Goal: Book appointment/travel/reservation

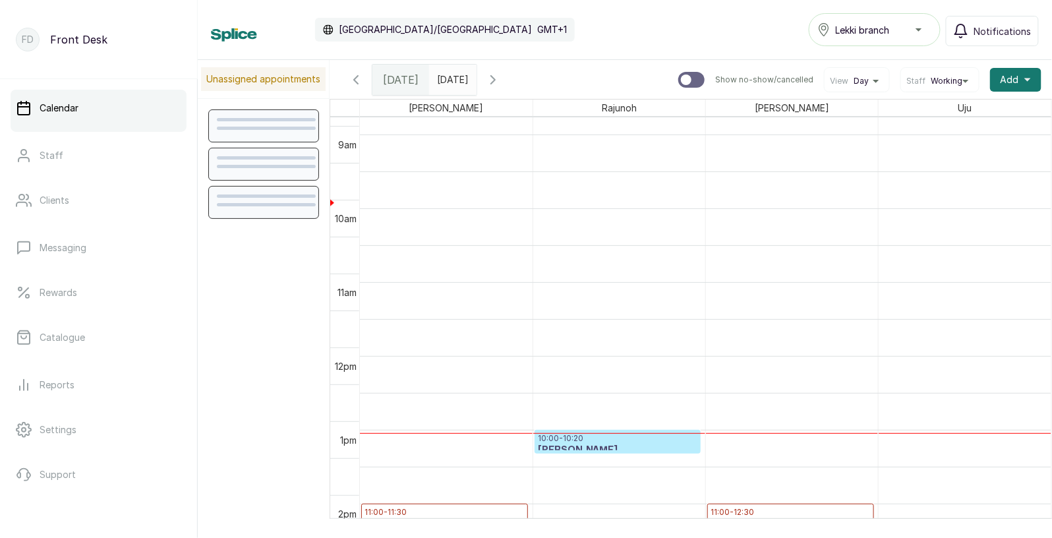
scroll to position [426, 0]
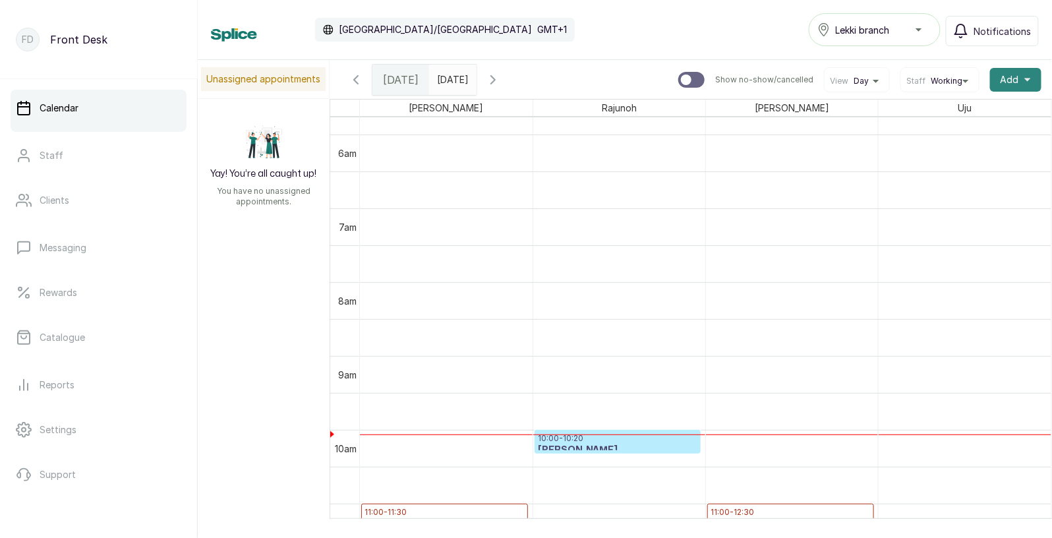
click at [1012, 77] on span "Add" at bounding box center [1009, 79] width 18 height 13
click at [950, 112] on span "Add Appointment" at bounding box center [967, 115] width 127 height 16
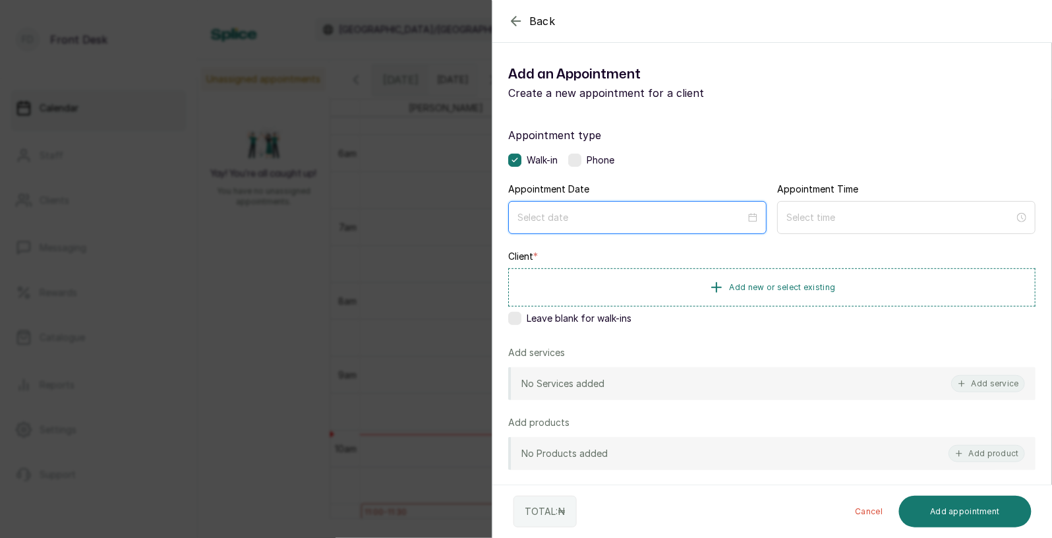
click at [725, 217] on input at bounding box center [631, 217] width 228 height 14
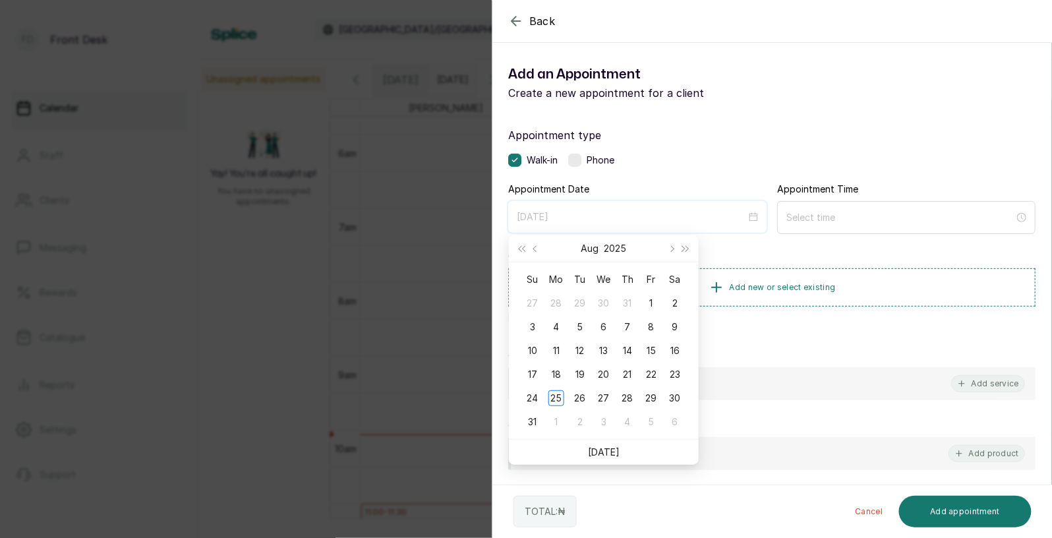
type input "[DATE]"
click at [237, 347] on div "Back Add Appointment Add an Appointment Create a new appointment for a client A…" at bounding box center [526, 269] width 1052 height 538
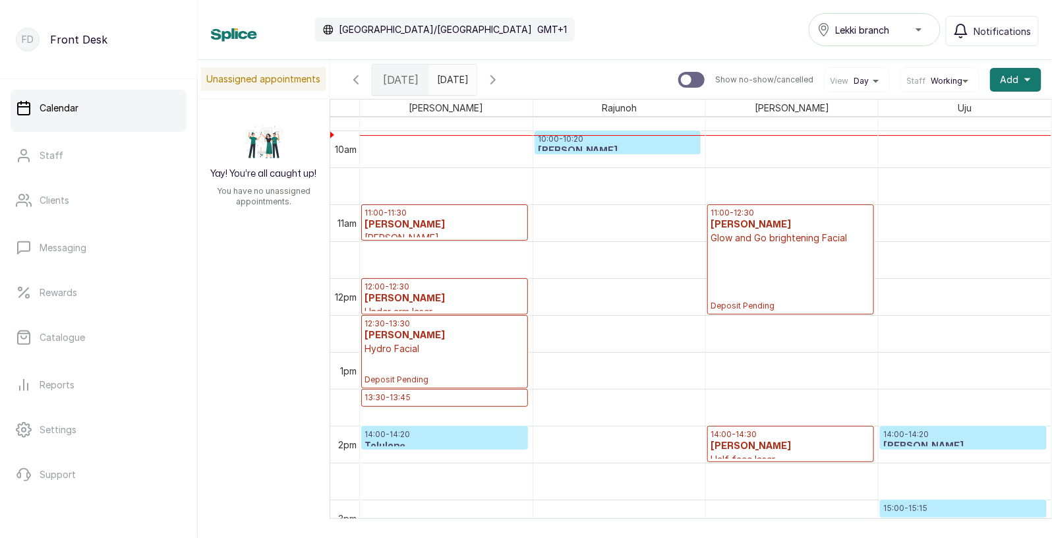
scroll to position [600, 0]
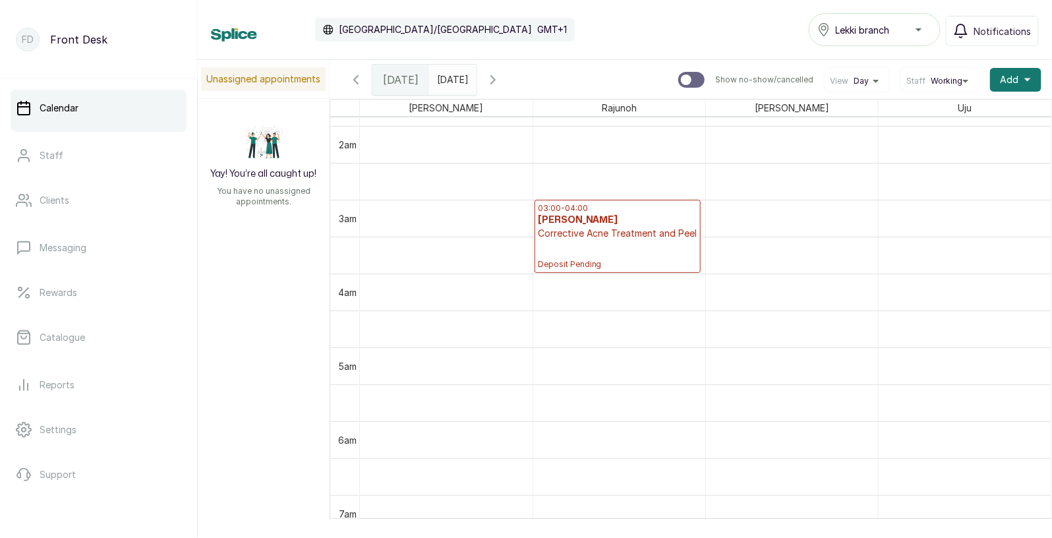
click at [950, 81] on span "Working" at bounding box center [946, 81] width 32 height 11
click at [916, 145] on span "All" at bounding box center [939, 143] width 57 height 11
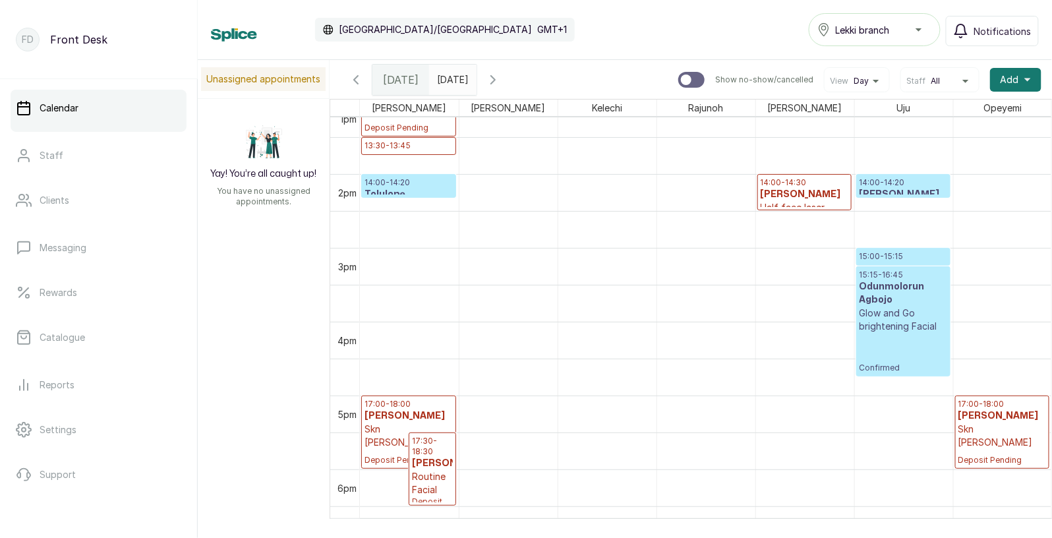
click at [767, 96] on div "[DATE] [DATE] Show no-show/cancelled View Day Staff All Add +" at bounding box center [690, 79] width 722 height 39
click at [767, 100] on div "[PERSON_NAME]" at bounding box center [805, 108] width 98 height 16
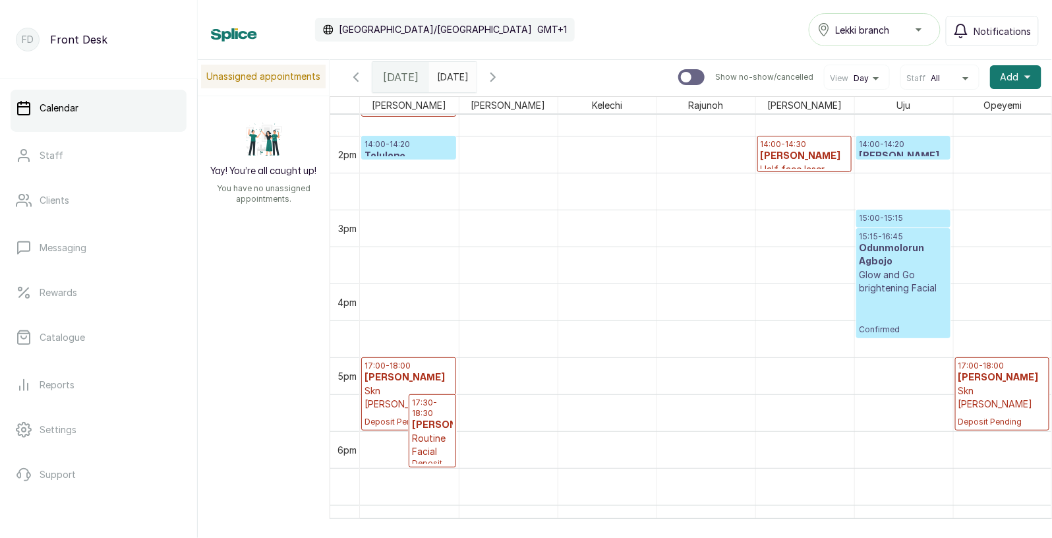
click at [965, 77] on button "Staff All" at bounding box center [939, 78] width 67 height 11
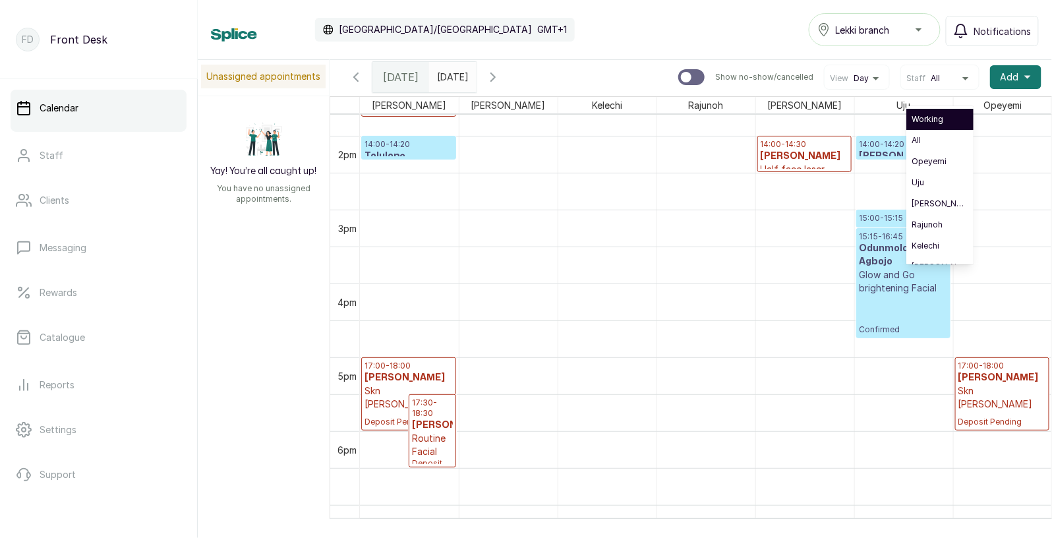
click at [934, 118] on span "Working" at bounding box center [939, 119] width 57 height 11
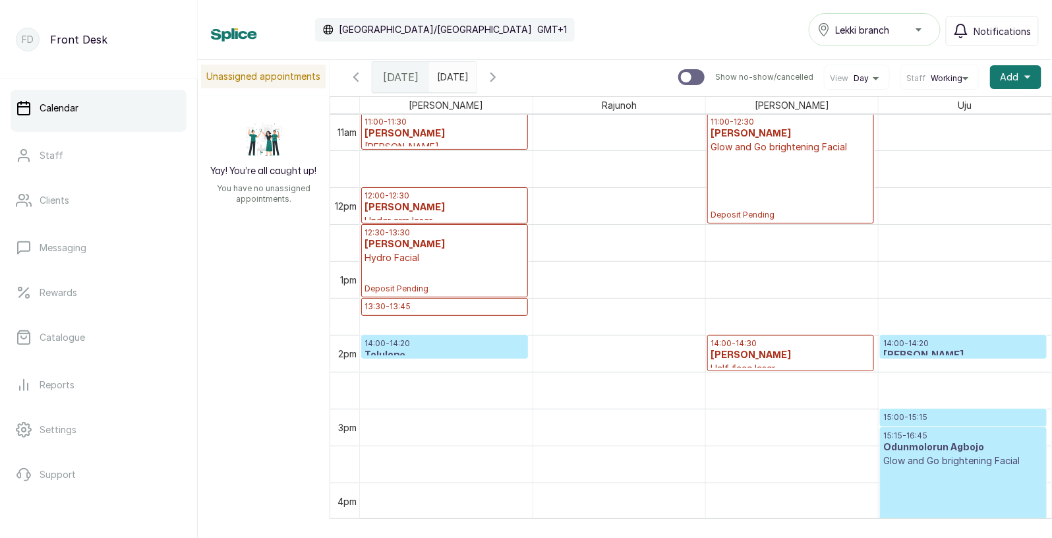
type input "dd/MM/yyyy"
click at [451, 72] on input "dd/MM/yyyy" at bounding box center [440, 74] width 21 height 22
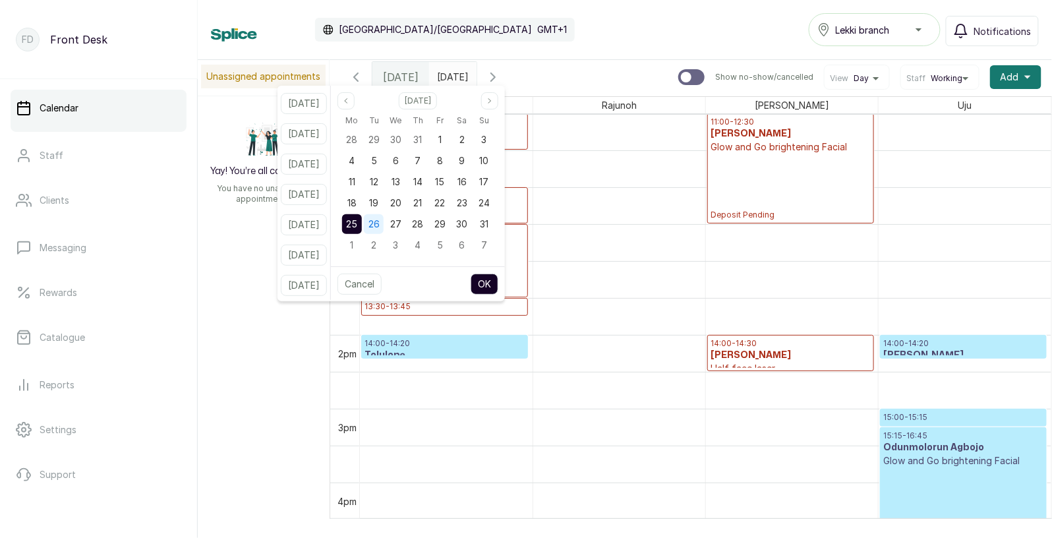
click at [380, 224] on span "26" at bounding box center [373, 223] width 11 height 11
click at [498, 281] on button "OK" at bounding box center [485, 283] width 28 height 21
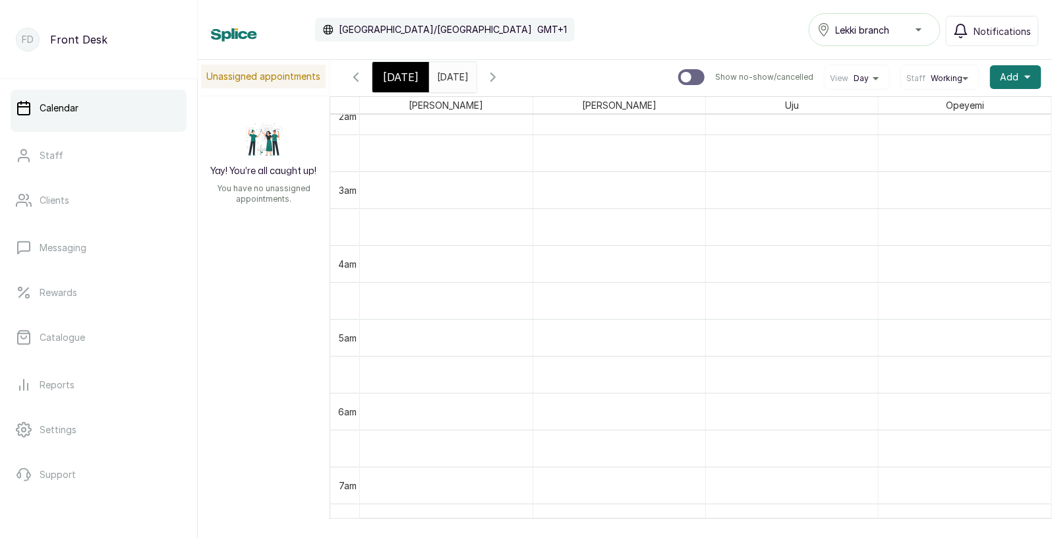
click at [954, 73] on span "Working" at bounding box center [946, 78] width 32 height 11
click at [927, 142] on span "All" at bounding box center [939, 140] width 57 height 11
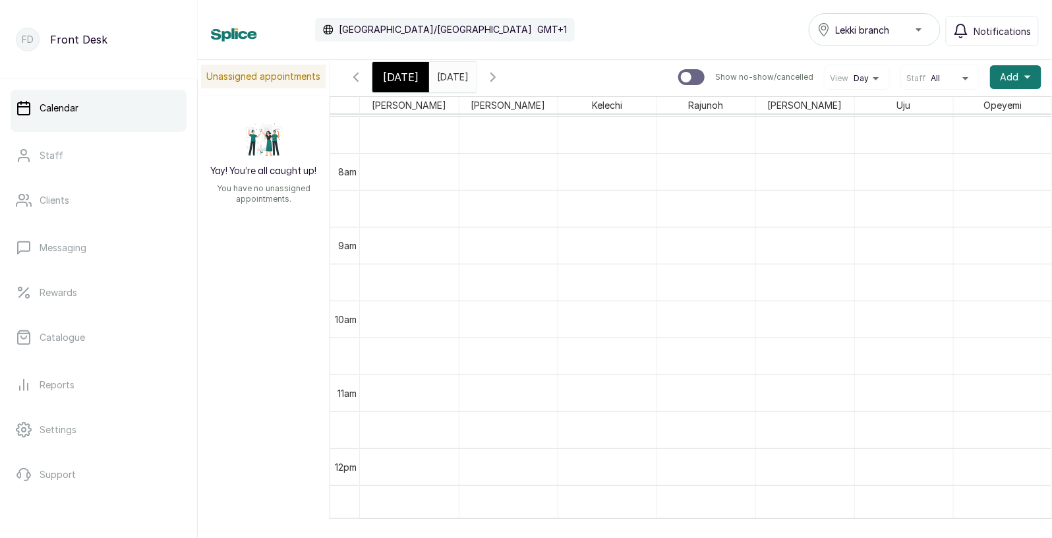
click at [941, 77] on button "Staff All" at bounding box center [939, 78] width 67 height 11
click at [928, 117] on span "Working" at bounding box center [939, 119] width 57 height 11
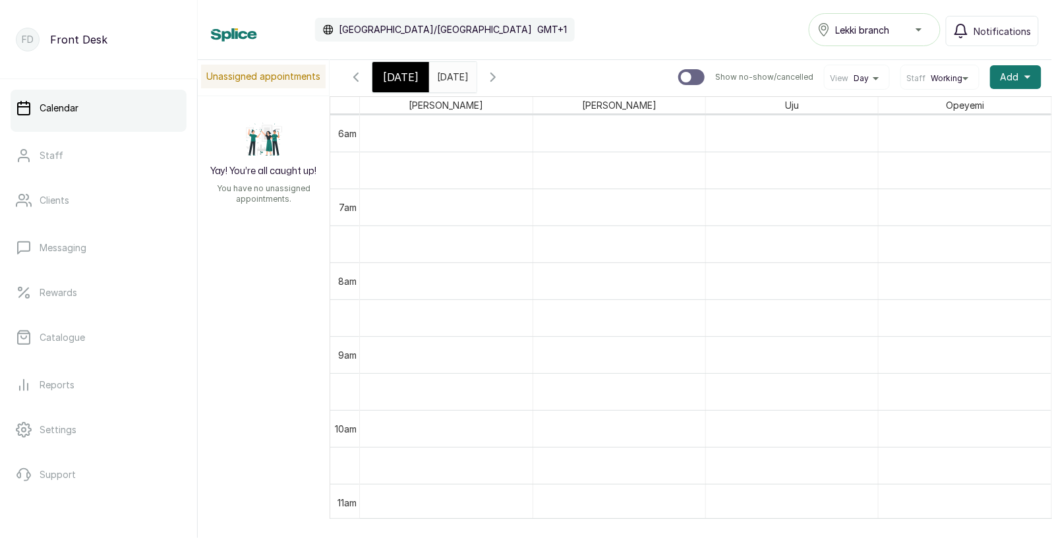
click at [451, 74] on input "[DATE]" at bounding box center [440, 74] width 21 height 22
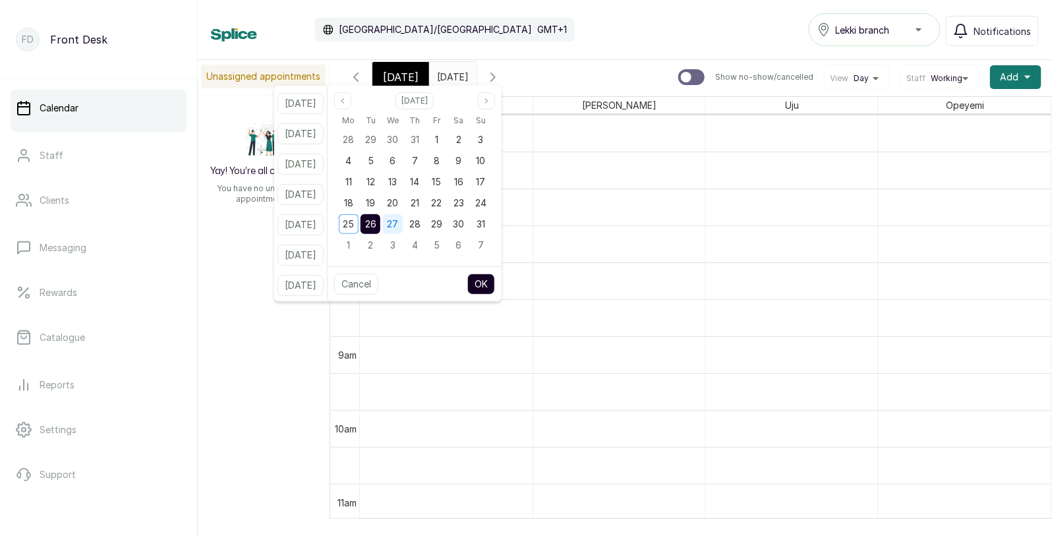
click at [398, 218] on span "27" at bounding box center [392, 223] width 11 height 11
click at [494, 287] on button "OK" at bounding box center [481, 283] width 28 height 21
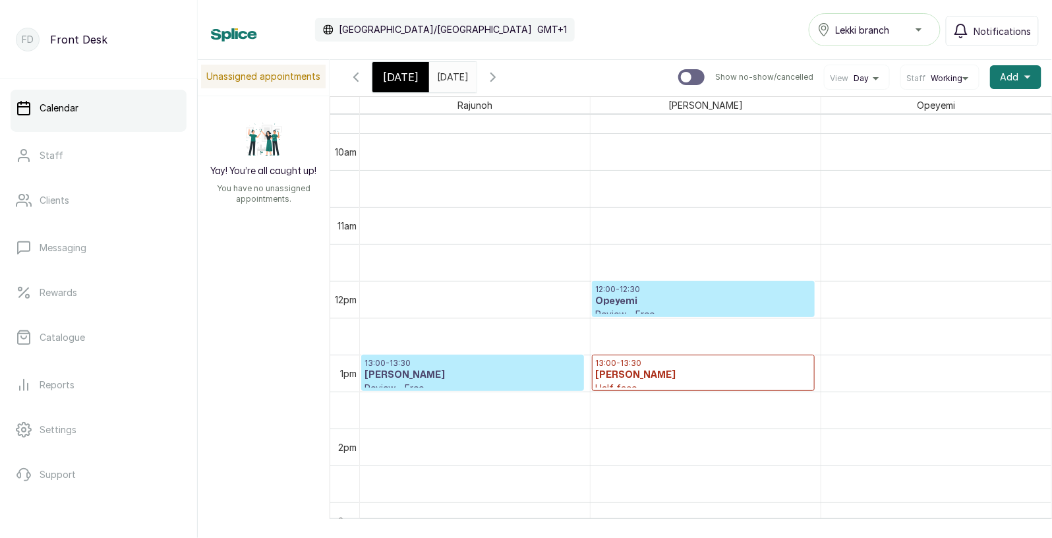
click at [451, 72] on input "[DATE]" at bounding box center [440, 74] width 21 height 22
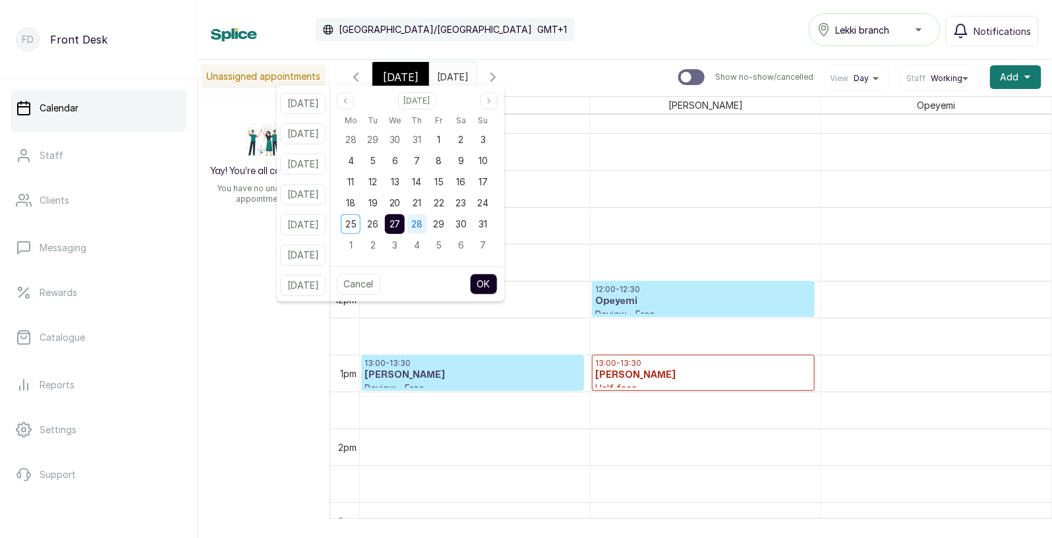
click at [427, 221] on div "28" at bounding box center [417, 224] width 20 height 20
click at [498, 283] on button "OK" at bounding box center [484, 283] width 28 height 21
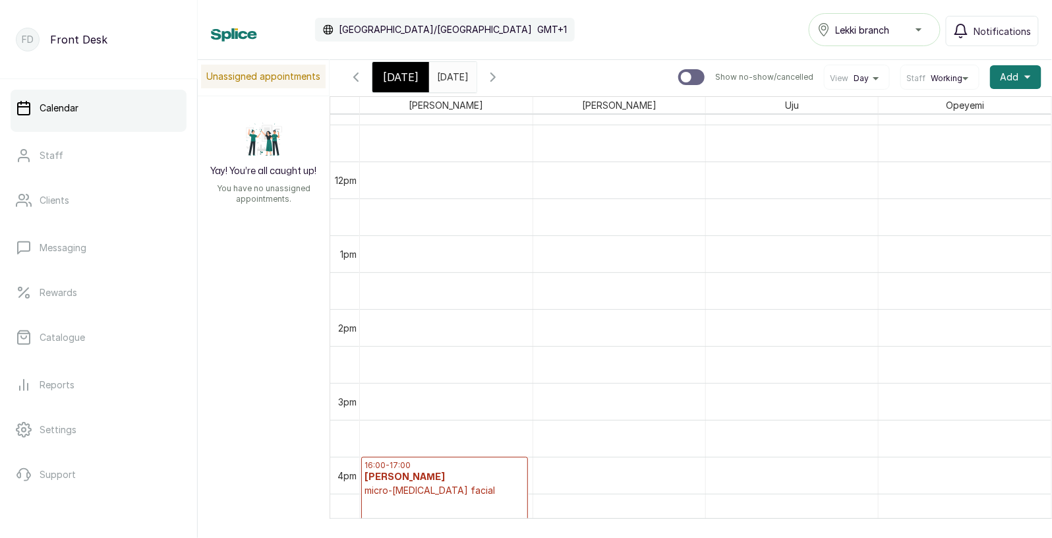
click at [451, 72] on input "[DATE]" at bounding box center [440, 74] width 21 height 22
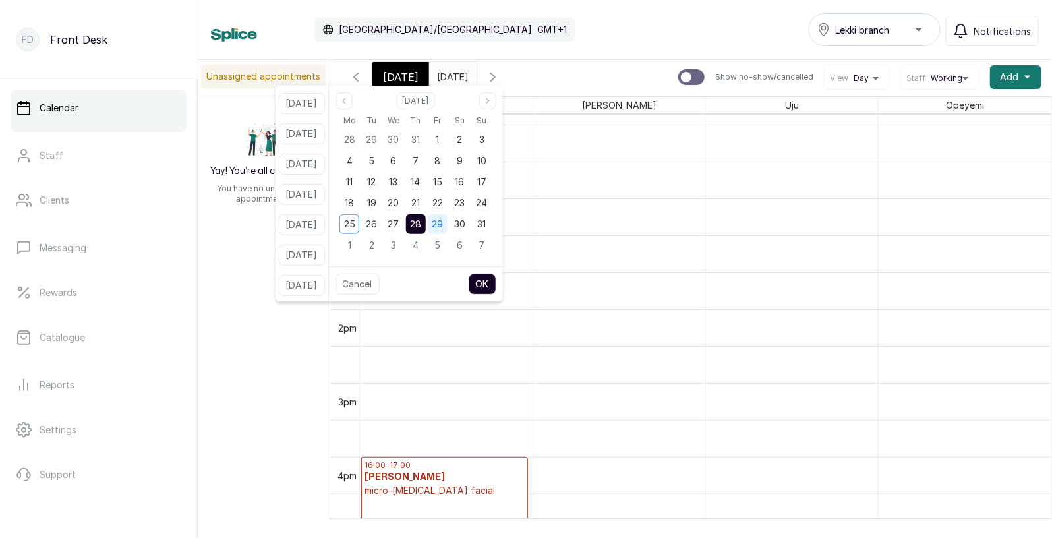
click at [443, 225] on span "29" at bounding box center [437, 223] width 11 height 11
click at [492, 282] on button "OK" at bounding box center [483, 283] width 28 height 21
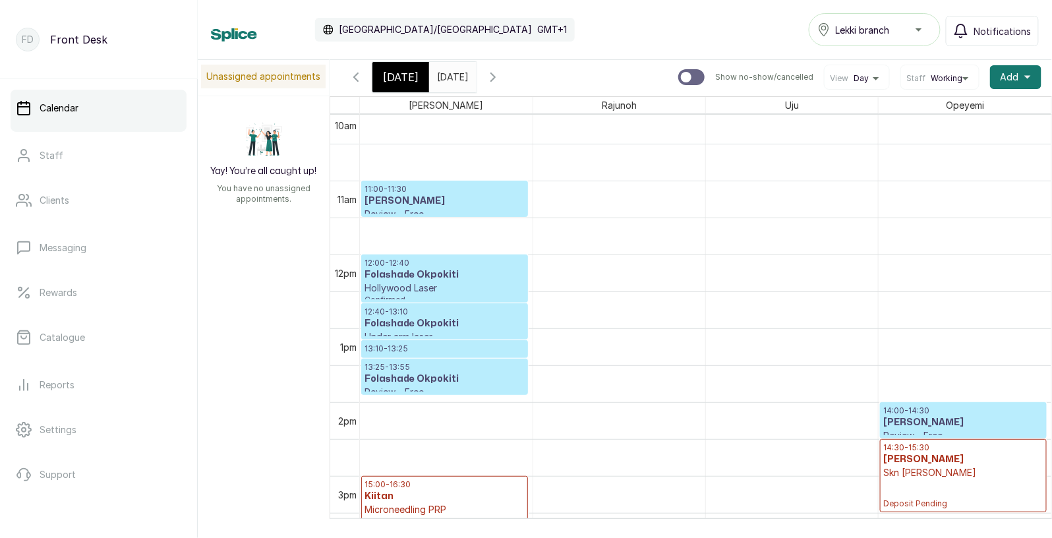
click at [444, 74] on input "[DATE]" at bounding box center [440, 74] width 21 height 22
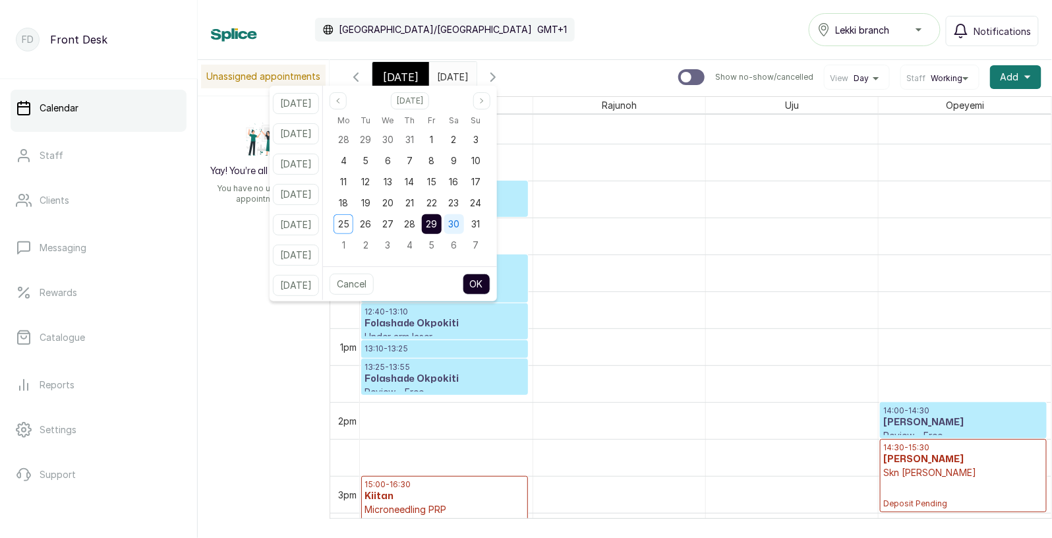
click at [459, 219] on span "30" at bounding box center [453, 223] width 11 height 11
click at [490, 285] on button "OK" at bounding box center [477, 283] width 28 height 21
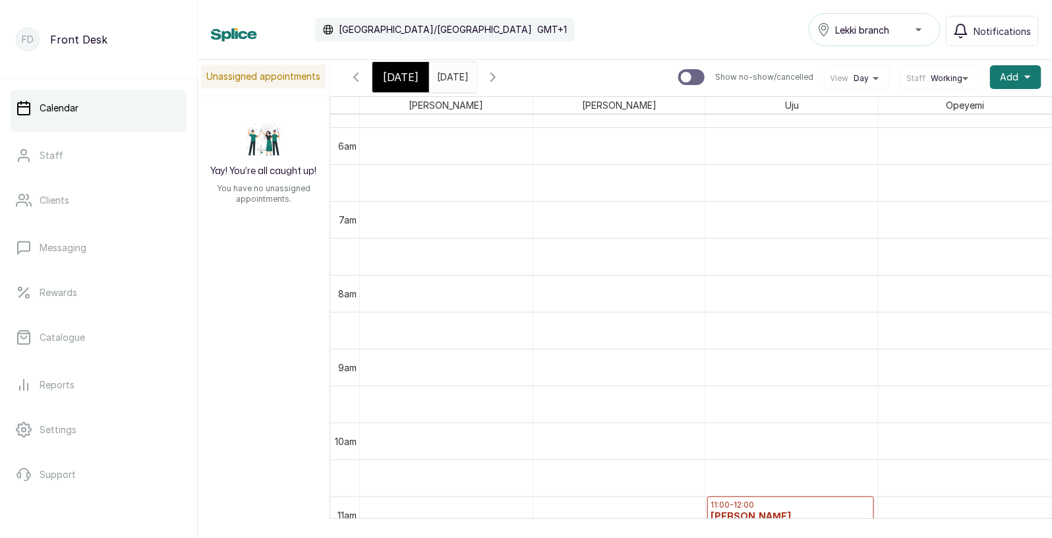
click at [468, 73] on icon "calender simple" at bounding box center [463, 73] width 9 height 9
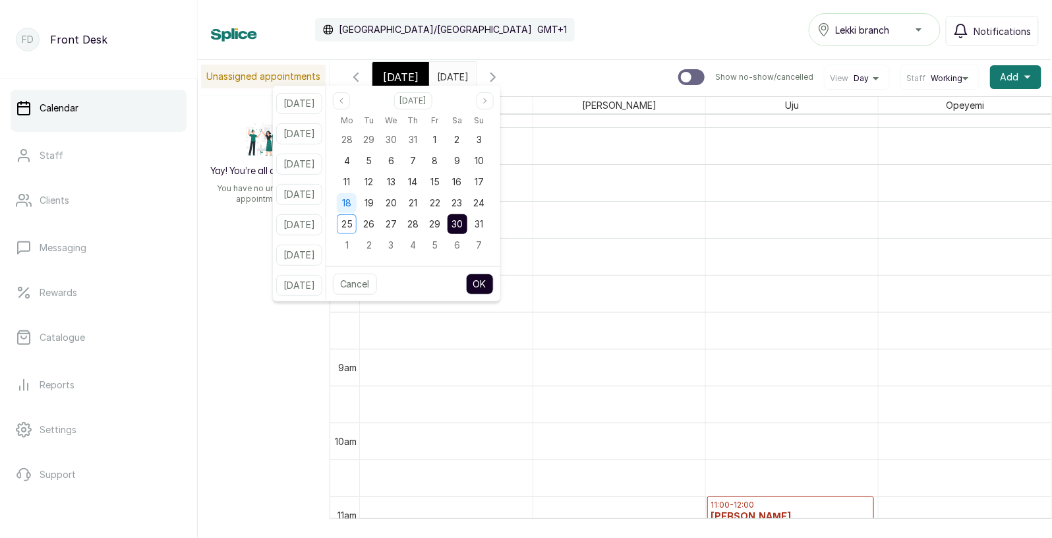
click at [351, 202] on span "18" at bounding box center [346, 202] width 9 height 11
click at [494, 281] on button "OK" at bounding box center [480, 283] width 28 height 21
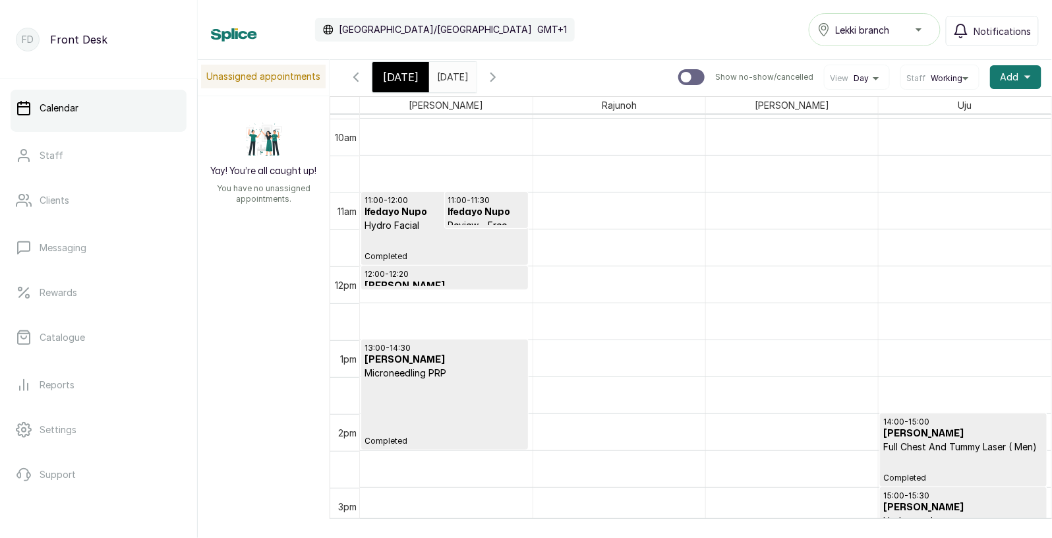
click at [445, 79] on input "[DATE]" at bounding box center [440, 74] width 21 height 22
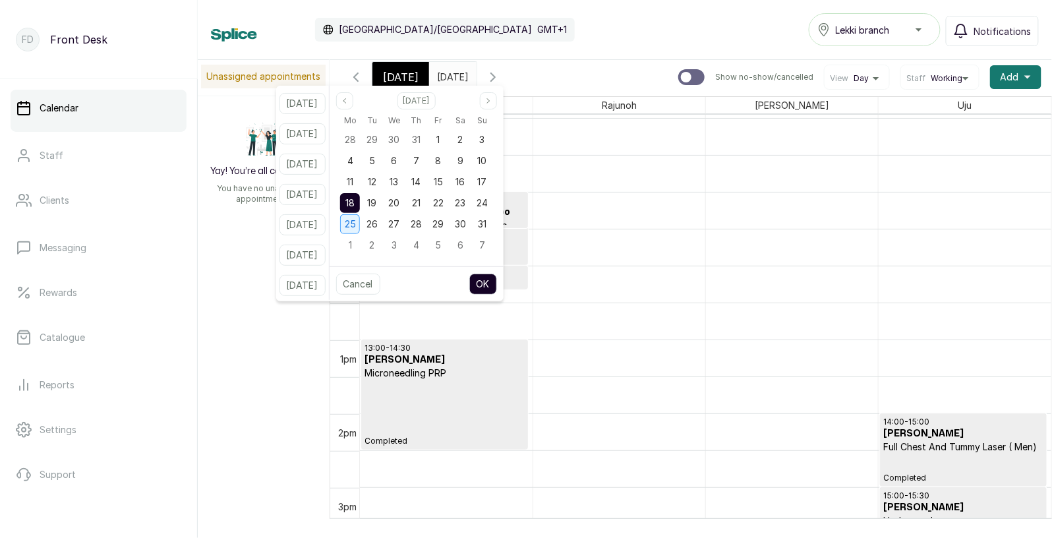
click at [356, 218] on span "25" at bounding box center [350, 223] width 11 height 11
click at [494, 283] on button "OK" at bounding box center [483, 283] width 28 height 21
type input "[DATE]"
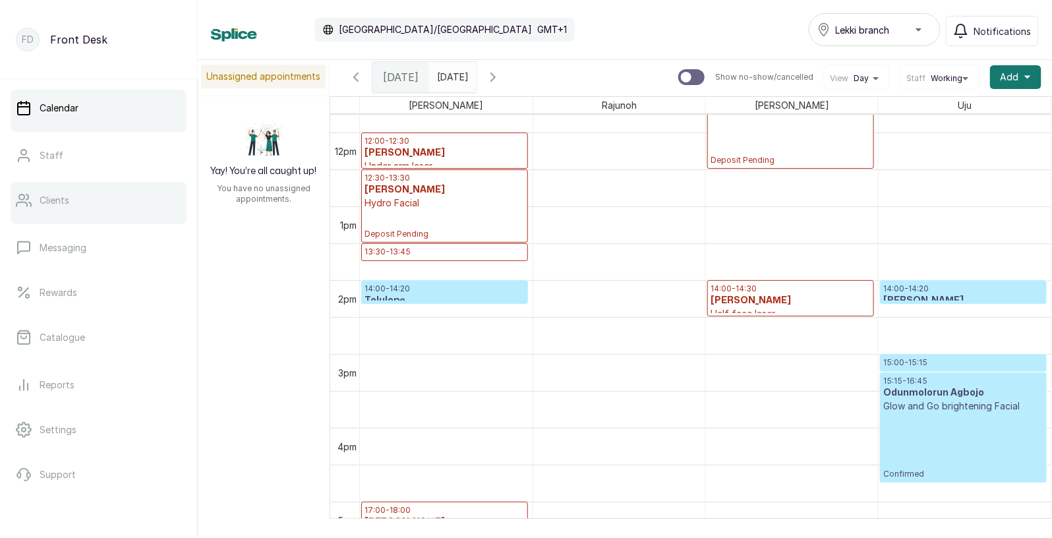
click at [80, 198] on link "Clients" at bounding box center [99, 200] width 176 height 37
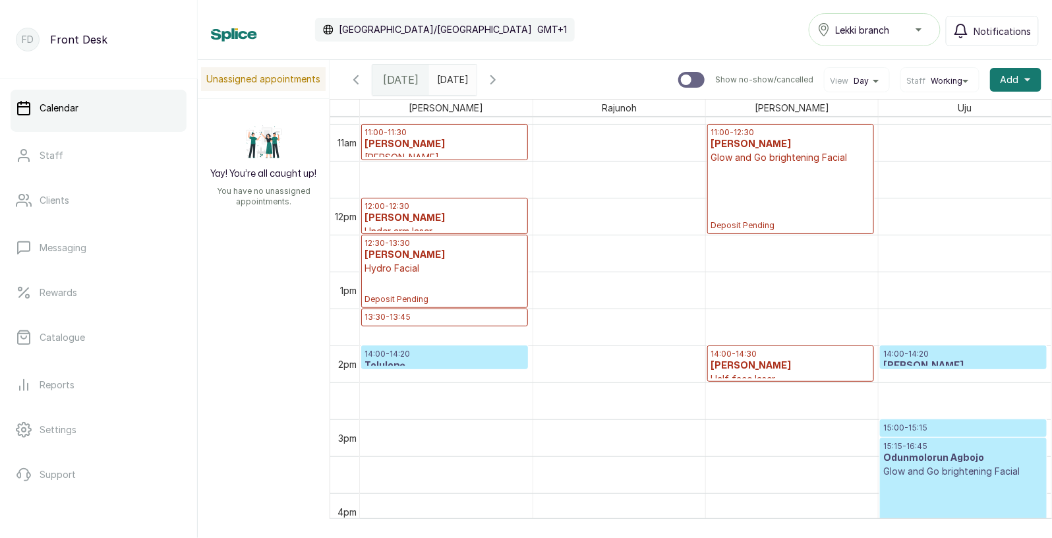
scroll to position [733, 0]
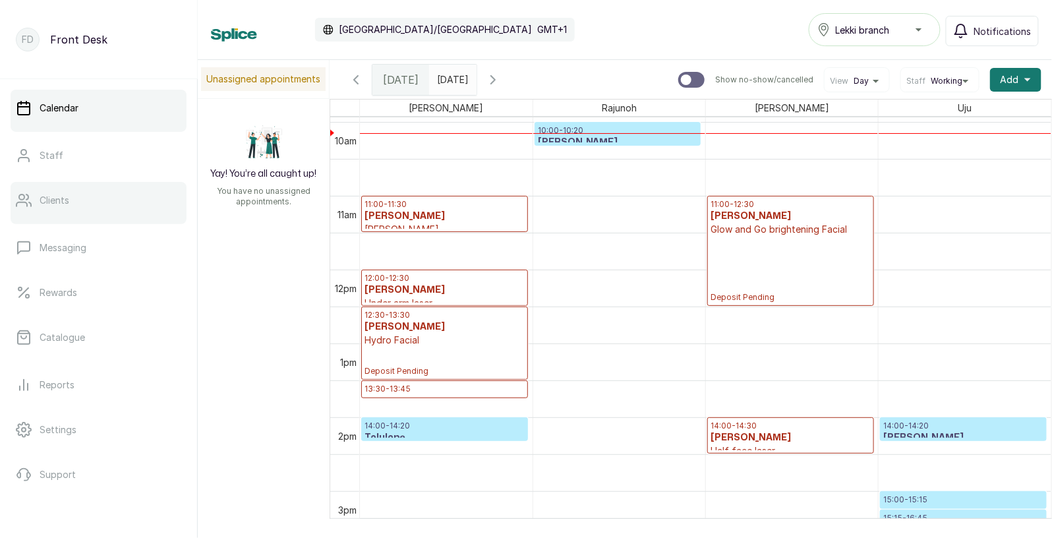
click at [59, 209] on link "Clients" at bounding box center [99, 200] width 176 height 37
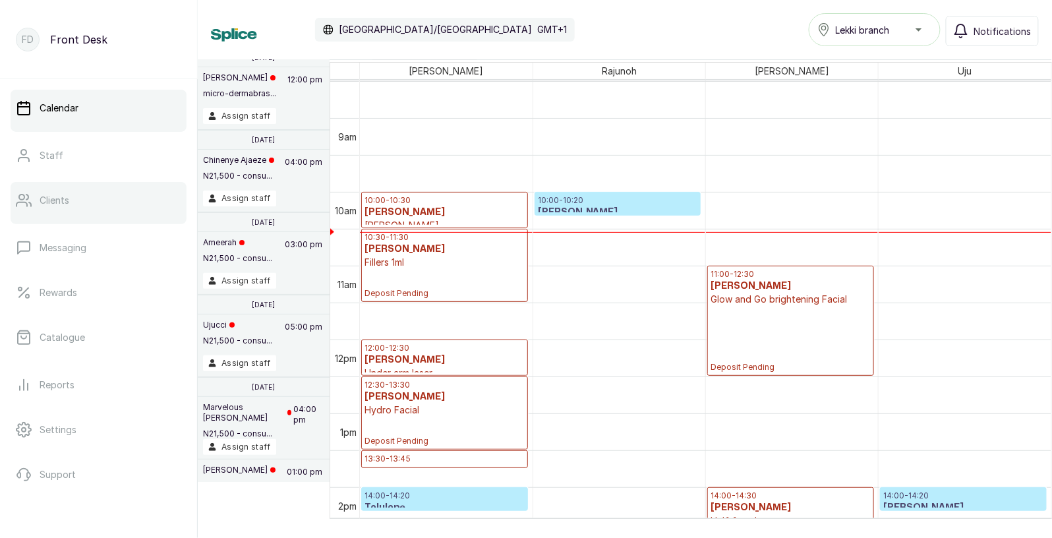
click at [43, 196] on p "Clients" at bounding box center [55, 200] width 30 height 13
